Goal: Information Seeking & Learning: Learn about a topic

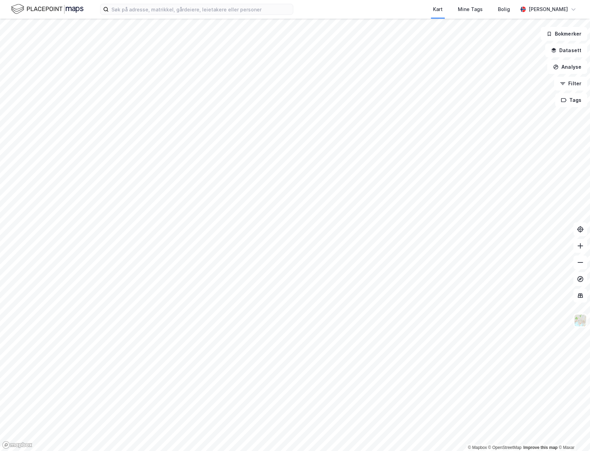
click at [193, 441] on html "Kart Mine Tags Bolig [PERSON_NAME] © Mapbox © OpenStreetMap Improve this map © …" at bounding box center [295, 225] width 590 height 451
